Goal: Task Accomplishment & Management: Use online tool/utility

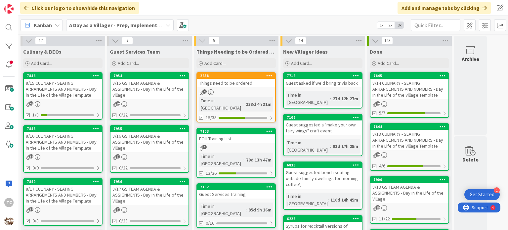
click at [123, 26] on b "A Day as a Villager - Prep, Implement and Execute" at bounding box center [128, 25] width 118 height 7
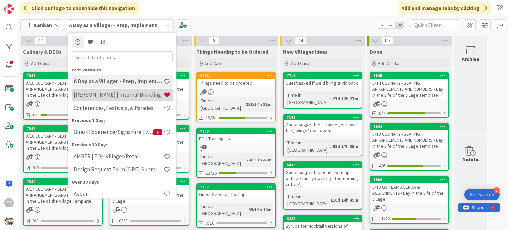
click at [106, 94] on h4 "[PERSON_NAME] | Internal Branding" at bounding box center [119, 95] width 90 height 7
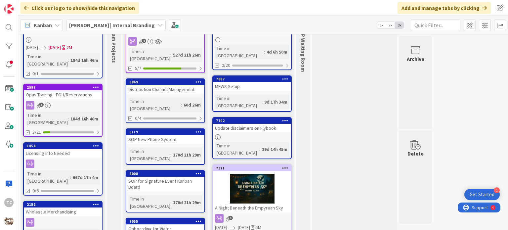
scroll to position [59, 0]
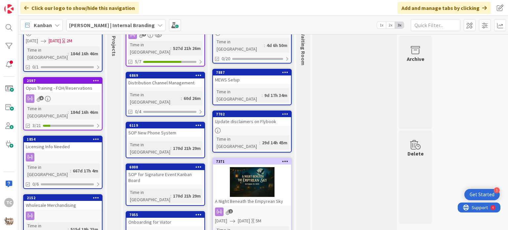
click at [280, 167] on div at bounding box center [252, 182] width 78 height 30
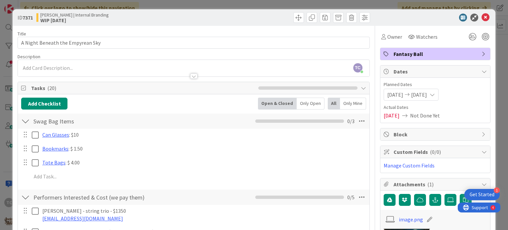
click at [392, 4] on div "ID 7371 [PERSON_NAME] | Internal Branding WIP [DATE] Title 32 / 128 A Night Ben…" at bounding box center [254, 115] width 508 height 230
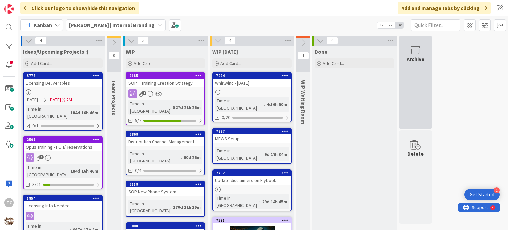
click at [418, 54] on icon at bounding box center [415, 50] width 25 height 9
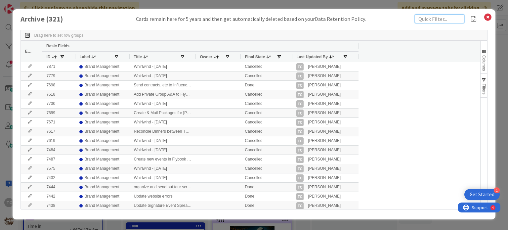
click at [436, 20] on input "text" at bounding box center [440, 19] width 50 height 9
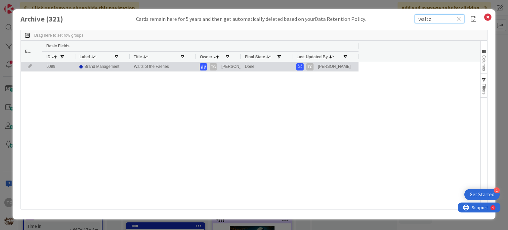
type input "waltz"
click at [155, 66] on div "Waltz of the Faeries" at bounding box center [163, 66] width 66 height 9
click at [30, 67] on icon at bounding box center [30, 67] width 10 height 4
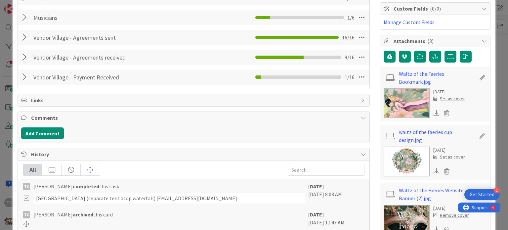
scroll to position [132, 0]
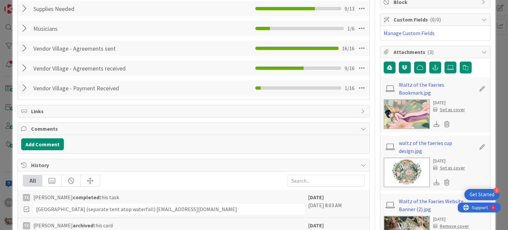
click at [23, 47] on div at bounding box center [25, 48] width 9 height 12
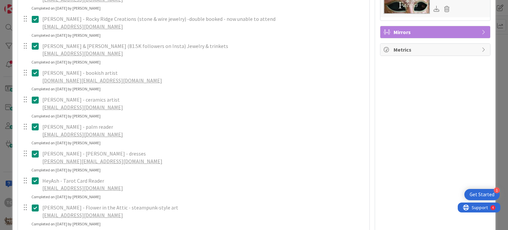
scroll to position [364, 0]
click at [35, 127] on icon at bounding box center [37, 127] width 10 height 8
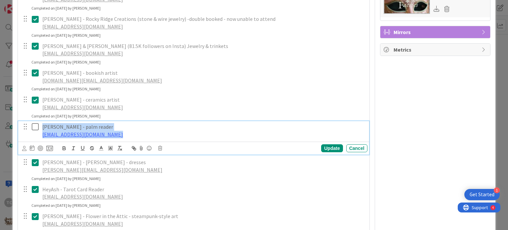
drag, startPoint x: 130, startPoint y: 134, endPoint x: 39, endPoint y: 125, distance: 91.9
click at [39, 125] on div "[PERSON_NAME] - palm reader [EMAIL_ADDRESS][DOMAIN_NAME]" at bounding box center [194, 130] width 347 height 19
copy div "[PERSON_NAME] - palm reader [EMAIL_ADDRESS][DOMAIN_NAME]"
click at [34, 126] on icon at bounding box center [37, 127] width 10 height 8
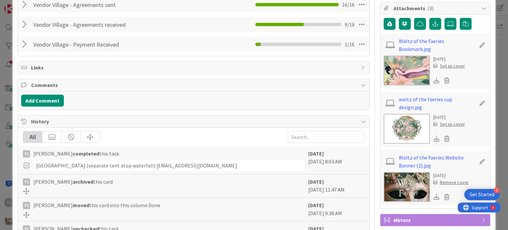
scroll to position [0, 0]
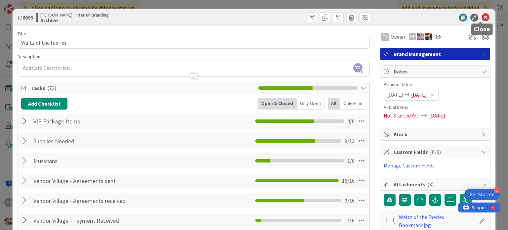
click at [482, 17] on icon at bounding box center [486, 18] width 8 height 8
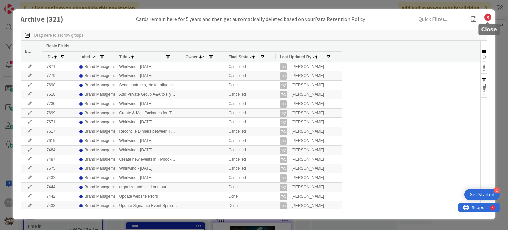
click at [491, 17] on icon at bounding box center [488, 17] width 9 height 9
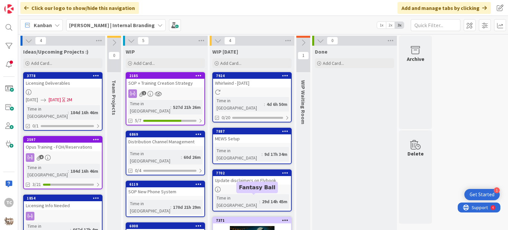
click at [258, 218] on div "7371" at bounding box center [253, 220] width 75 height 5
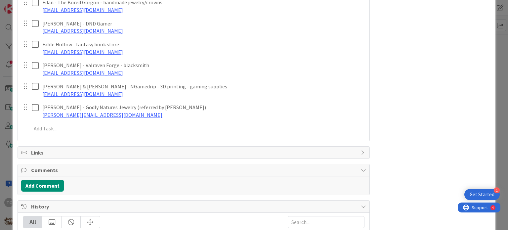
scroll to position [463, 0]
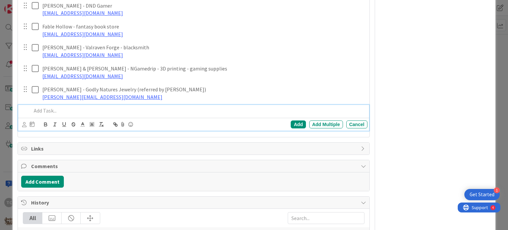
click at [45, 110] on p at bounding box center [197, 111] width 333 height 8
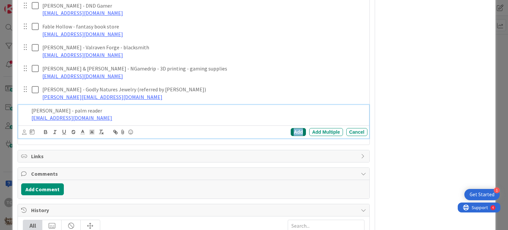
click at [294, 133] on div "Add" at bounding box center [298, 132] width 15 height 8
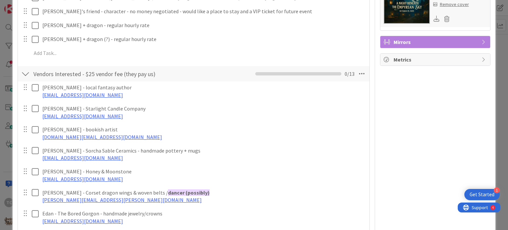
scroll to position [265, 0]
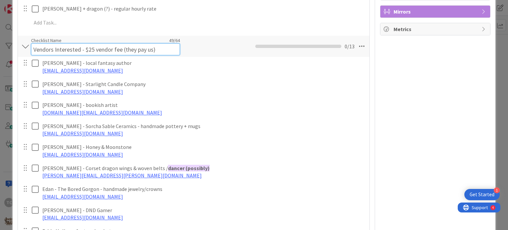
drag, startPoint x: 52, startPoint y: 42, endPoint x: 61, endPoint y: 47, distance: 10.3
click at [52, 42] on div "Checklist Name 49 / 64 Vendors Interested - $25 vendor fee (they pay us)" at bounding box center [105, 46] width 149 height 18
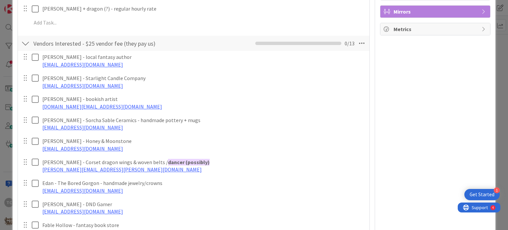
click at [218, 54] on div "Vendors Interested - $25 vendor fee (they pay us) Checklist Name 49 / 64 Vendor…" at bounding box center [194, 187] width 352 height 304
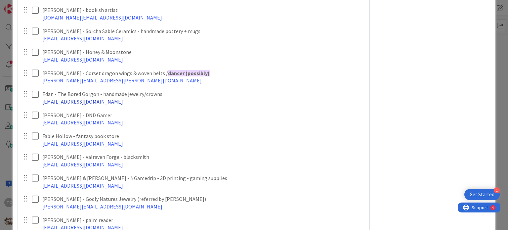
scroll to position [364, 0]
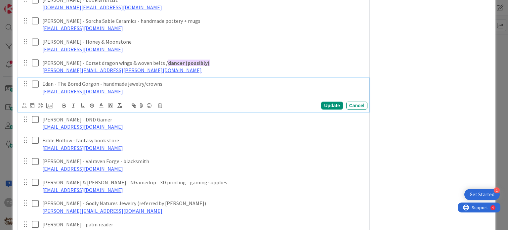
click at [164, 84] on p "Edan - The Bored Gorgon - handmade jewelry/crowns" at bounding box center [203, 84] width 323 height 8
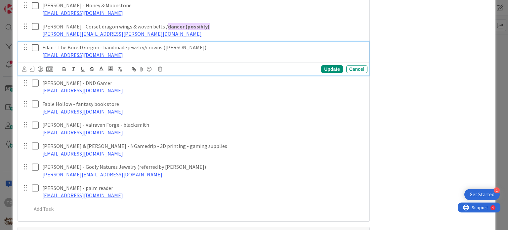
scroll to position [430, 0]
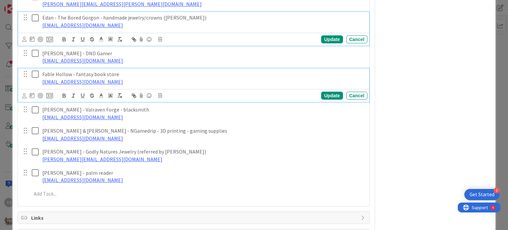
click at [34, 75] on icon at bounding box center [37, 74] width 10 height 8
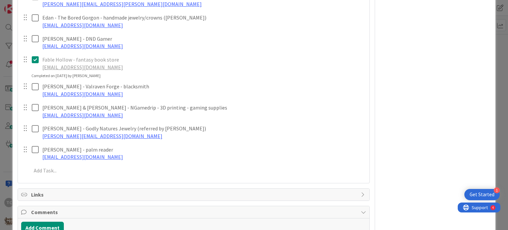
click at [34, 61] on icon at bounding box center [37, 60] width 10 height 8
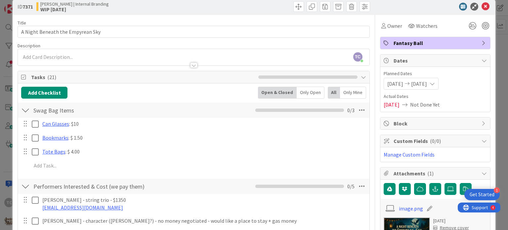
scroll to position [0, 0]
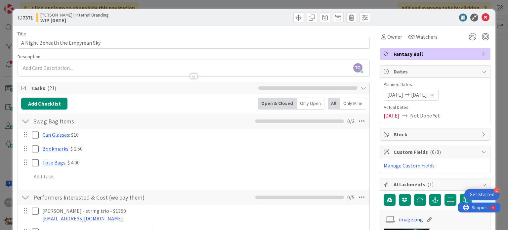
click at [305, 6] on div "ID 7371 [PERSON_NAME] | Internal Branding WIP [DATE] Title 32 / 128 A Night Ben…" at bounding box center [254, 115] width 508 height 230
